Goal: Task Accomplishment & Management: Use online tool/utility

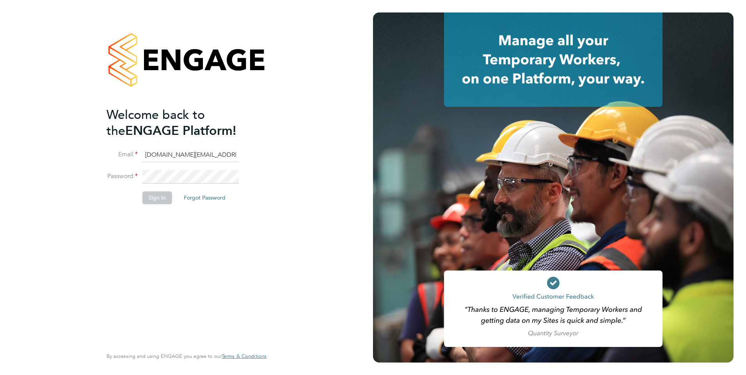
click at [158, 158] on input "[DOMAIN_NAME][EMAIL_ADDRESS][DOMAIN_NAME]" at bounding box center [190, 155] width 96 height 14
type input "[EMAIL_ADDRESS][DOMAIN_NAME]"
click at [158, 203] on button "Sign In" at bounding box center [157, 198] width 30 height 12
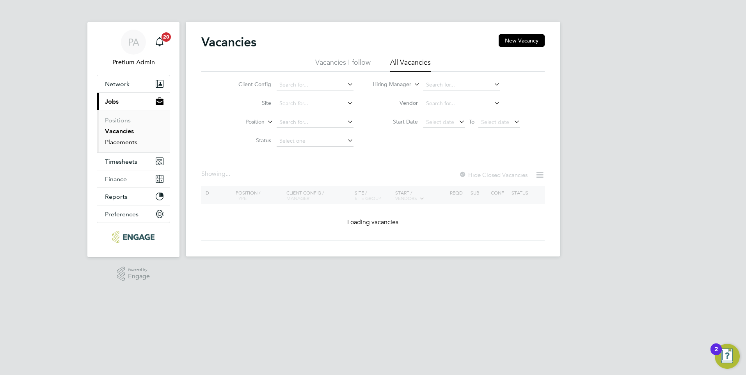
click at [122, 134] on link "Vacancies" at bounding box center [119, 131] width 29 height 7
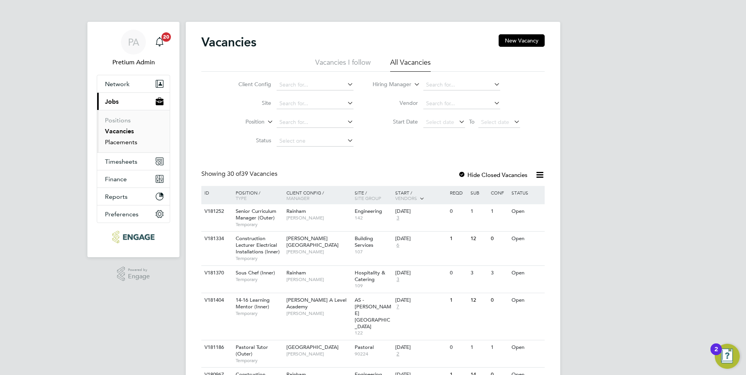
click at [125, 142] on link "Placements" at bounding box center [121, 142] width 32 height 7
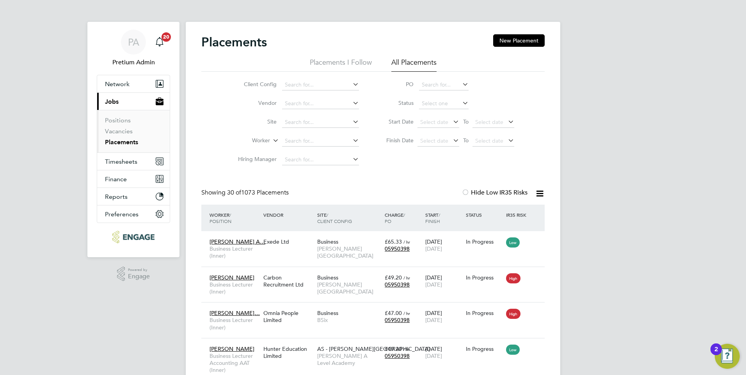
click at [539, 194] on icon at bounding box center [540, 194] width 10 height 10
click at [507, 213] on li "Download Placements Report" at bounding box center [501, 212] width 83 height 11
